Goal: Task Accomplishment & Management: Complete application form

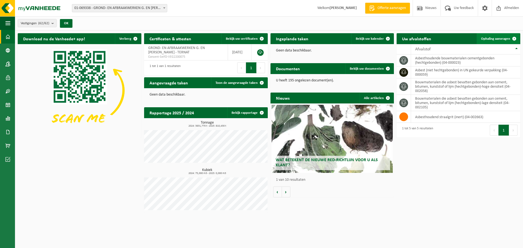
click at [498, 37] on span "Ophaling aanvragen" at bounding box center [495, 39] width 29 height 4
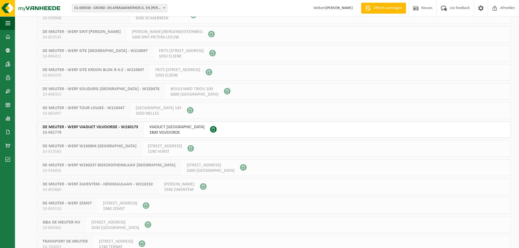
scroll to position [981, 0]
click at [169, 131] on span "1800 VILVOORDE" at bounding box center [176, 132] width 55 height 5
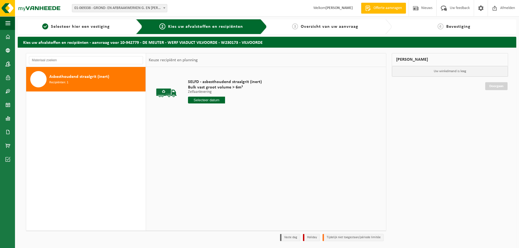
click at [217, 102] on input "text" at bounding box center [206, 100] width 37 height 7
click at [233, 157] on div "26" at bounding box center [232, 157] width 10 height 9
type input "Van 2025-09-26"
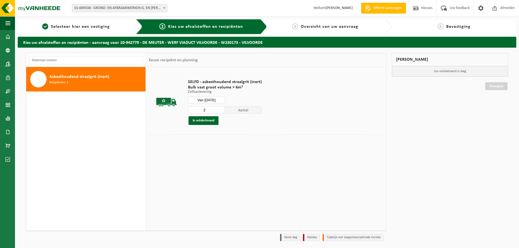
type input "2"
click at [220, 109] on input "2" at bounding box center [206, 110] width 37 height 7
click at [204, 121] on button "In winkelmand" at bounding box center [204, 120] width 30 height 9
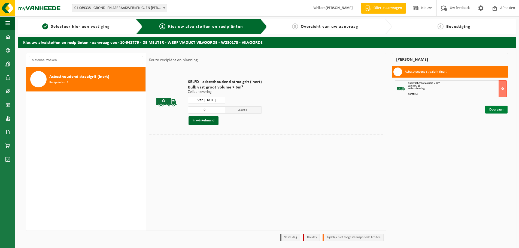
click at [491, 109] on link "Doorgaan" at bounding box center [496, 110] width 22 height 8
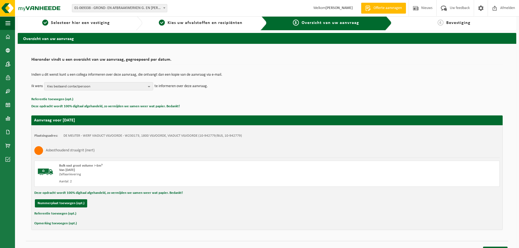
scroll to position [13, 0]
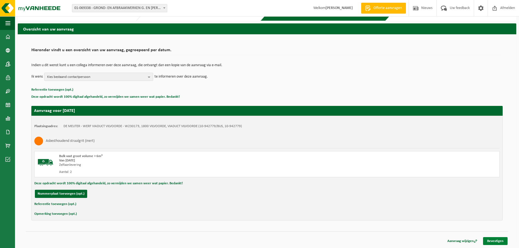
click at [494, 240] on link "Bevestigen" at bounding box center [495, 241] width 25 height 8
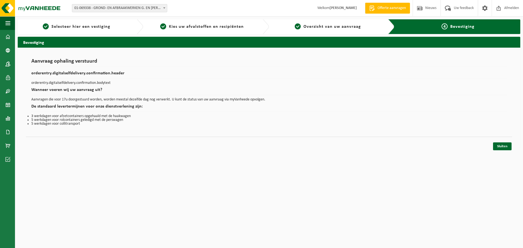
click at [458, 105] on h2 "De standaard levertermijnen voor onze dienstverlening zijn:" at bounding box center [268, 107] width 475 height 7
